Goal: Navigation & Orientation: Find specific page/section

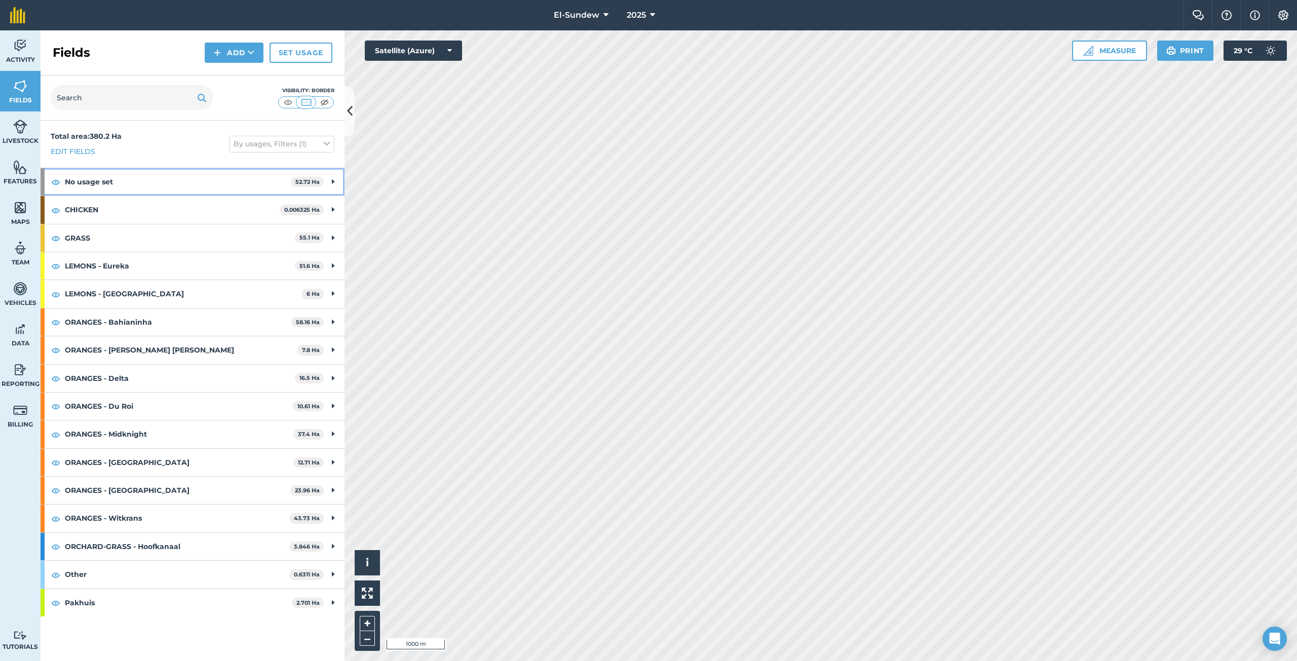
click at [93, 182] on strong "No usage set" at bounding box center [178, 181] width 226 height 27
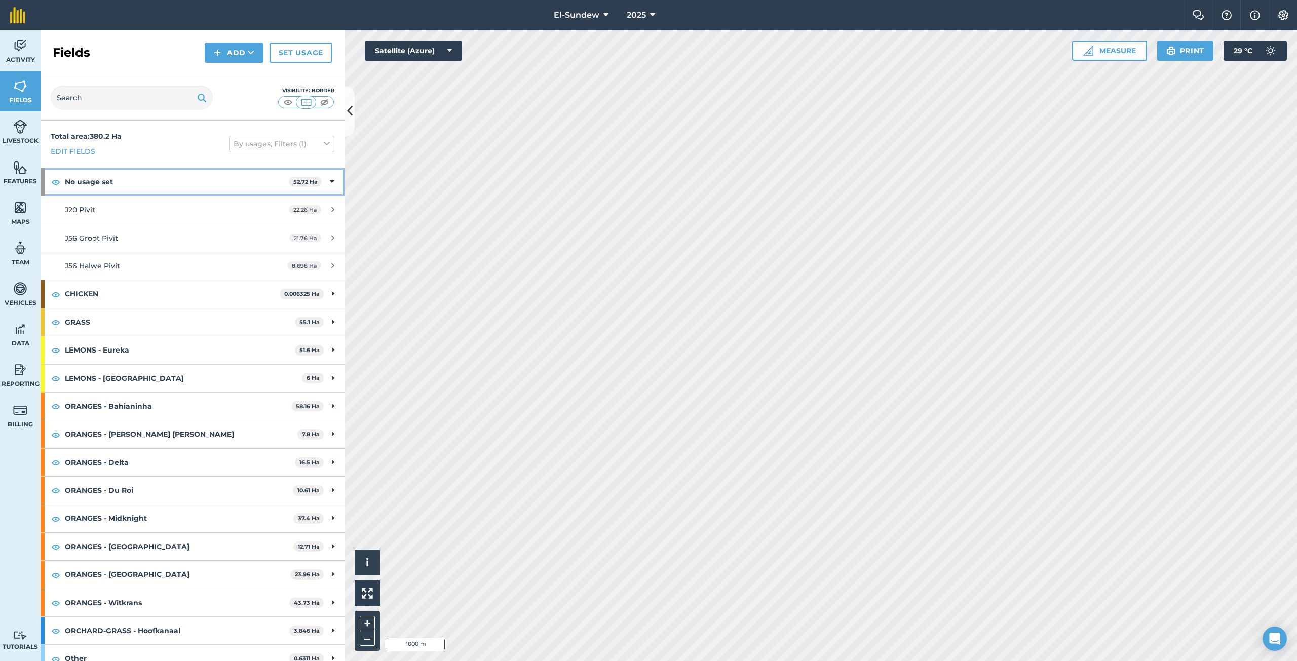
click at [93, 182] on strong "No usage set" at bounding box center [177, 181] width 224 height 27
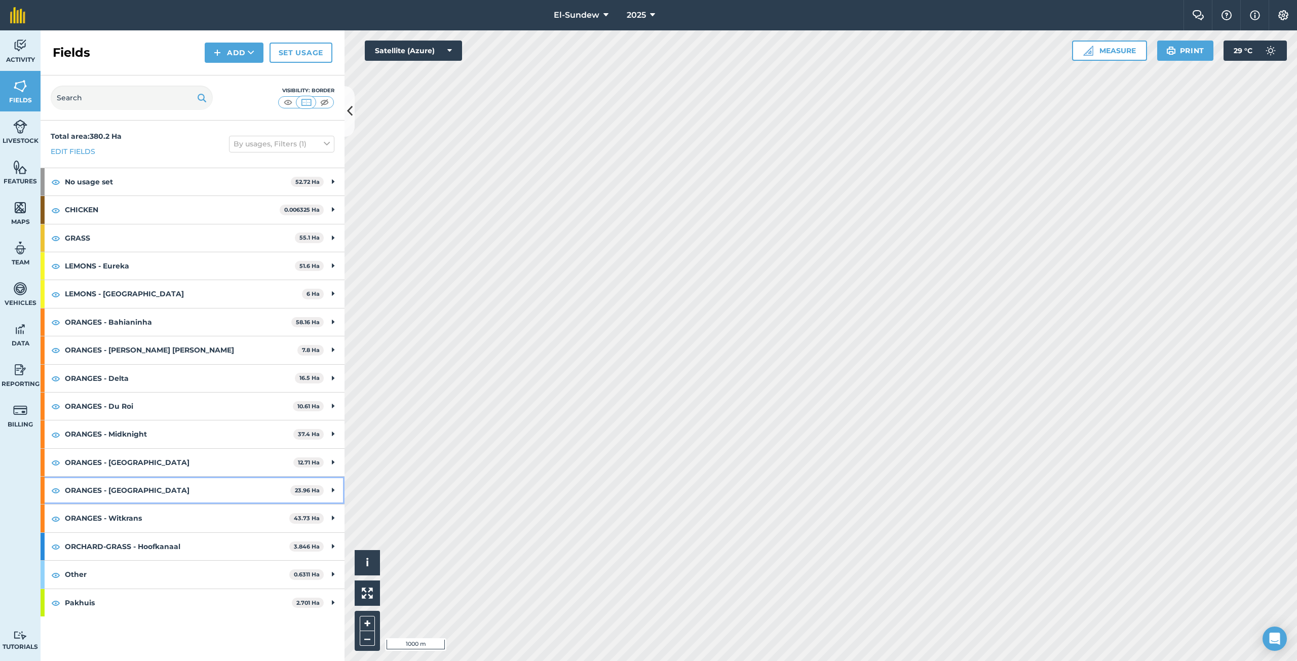
click at [174, 492] on strong "ORANGES - [GEOGRAPHIC_DATA]" at bounding box center [177, 490] width 225 height 27
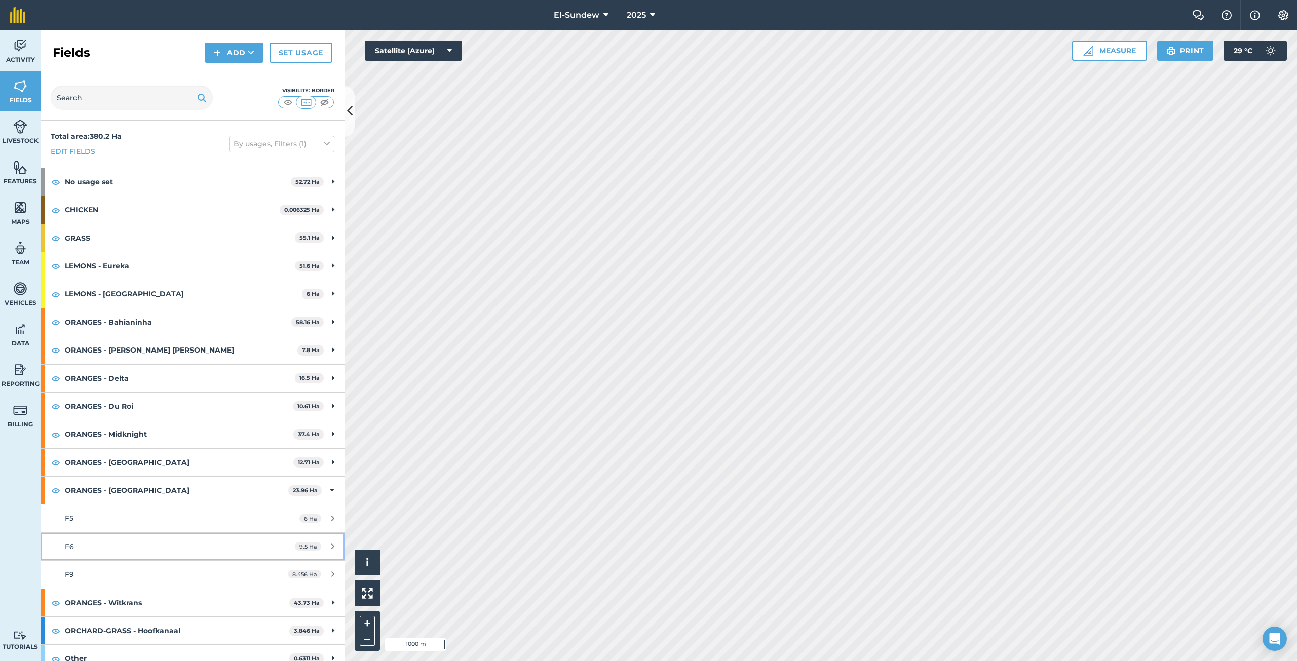
click at [166, 543] on div "F6" at bounding box center [160, 546] width 191 height 11
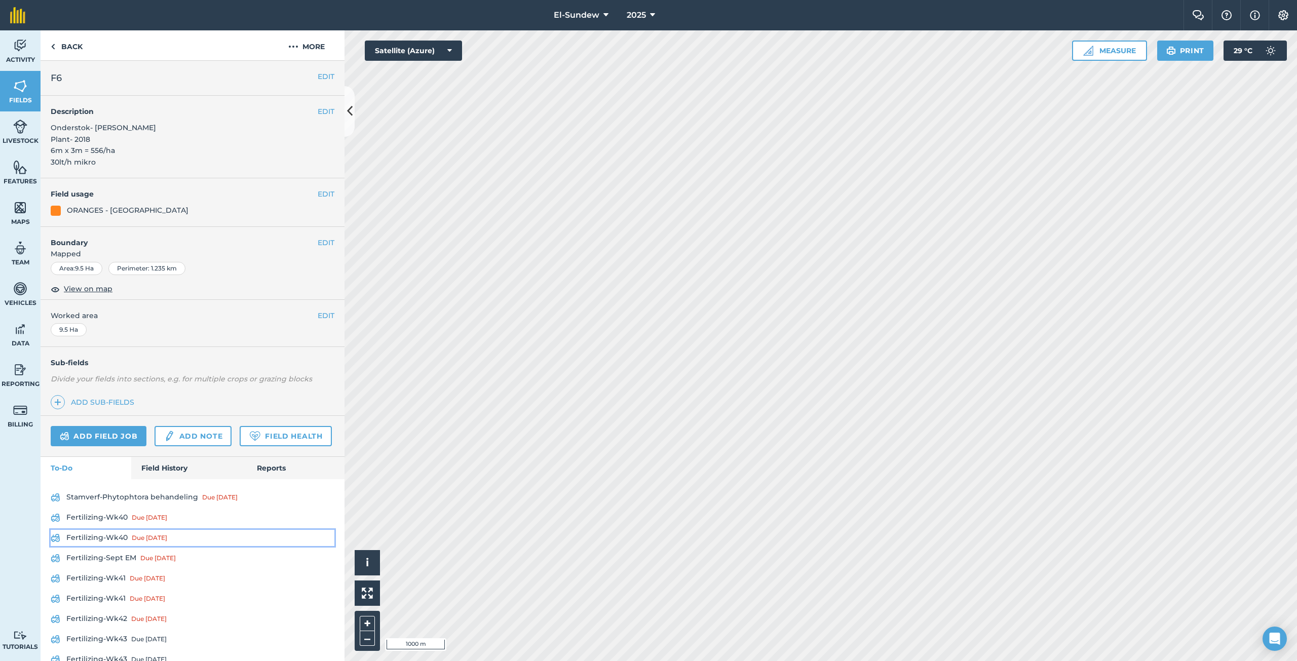
click at [260, 546] on link "Fertilizing-Wk40 Due 29 Sep" at bounding box center [193, 538] width 284 height 16
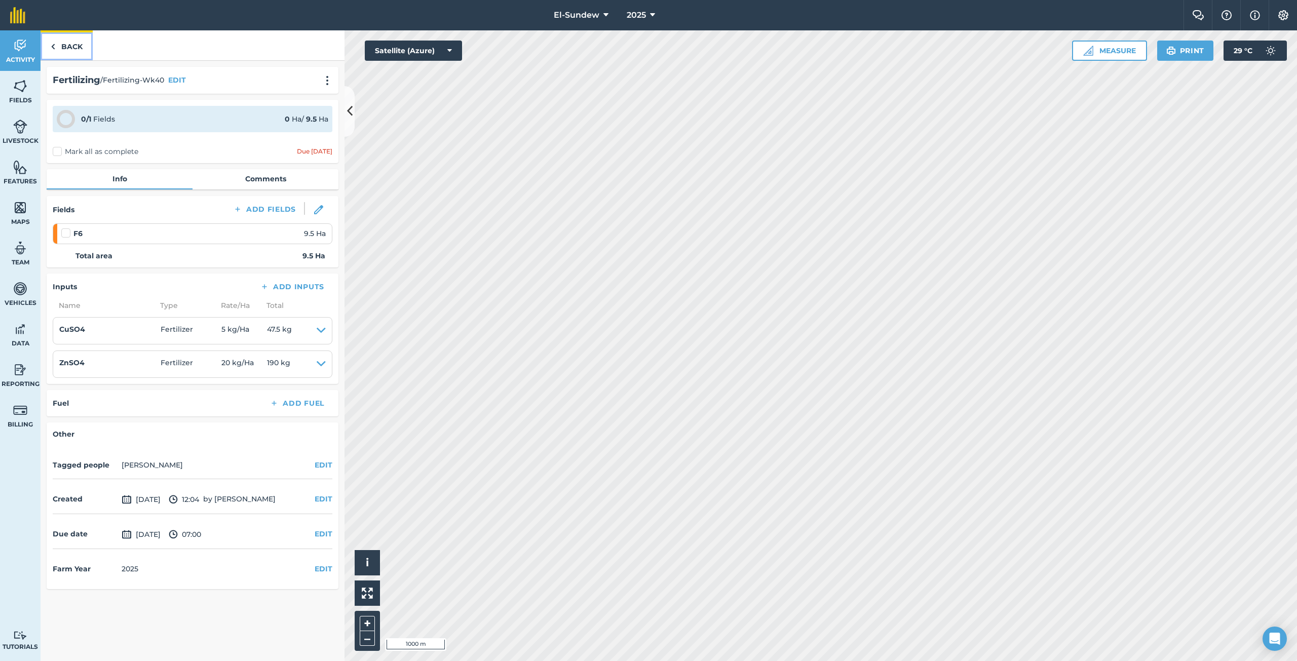
click at [69, 48] on link "Back" at bounding box center [67, 45] width 52 height 30
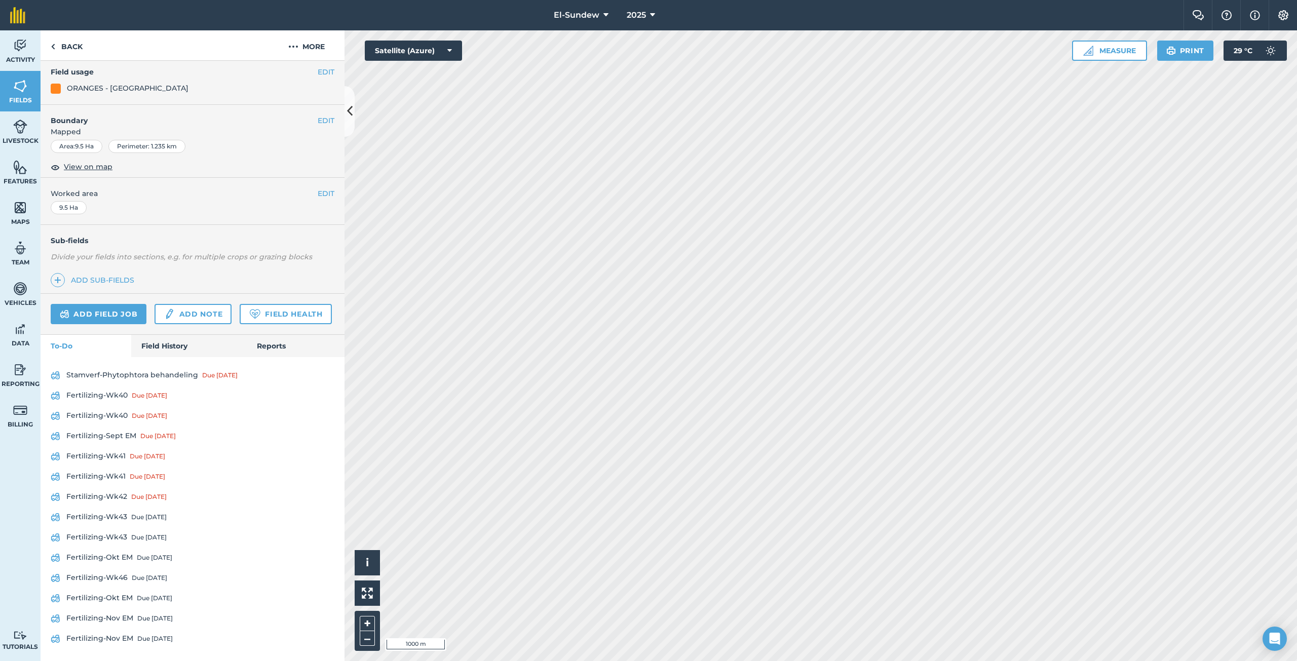
scroll to position [150, 0]
